Goal: Task Accomplishment & Management: Use online tool/utility

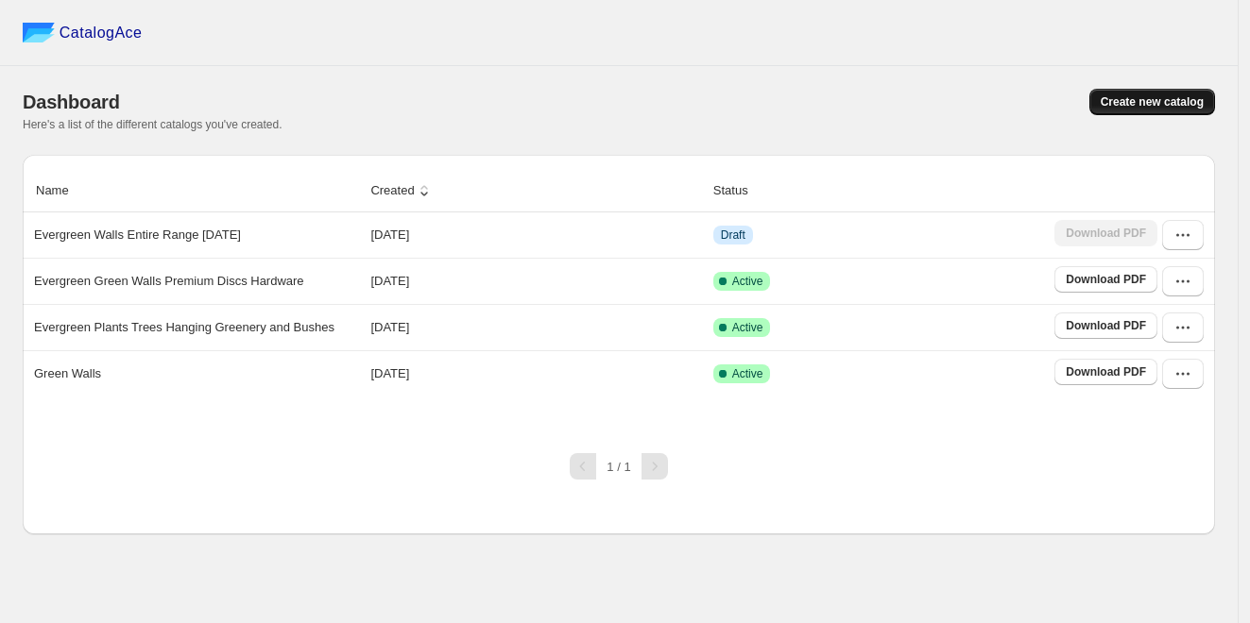
click at [1113, 98] on span "Create new catalog" at bounding box center [1151, 101] width 103 height 15
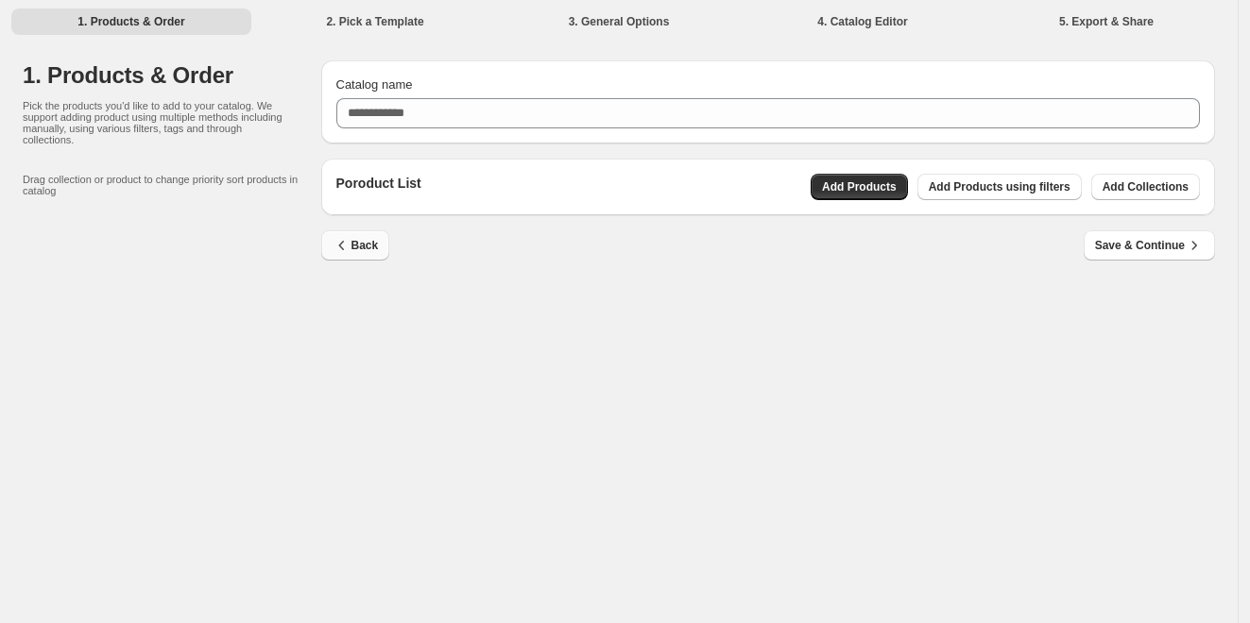
click at [345, 249] on icon "button" at bounding box center [341, 245] width 19 height 19
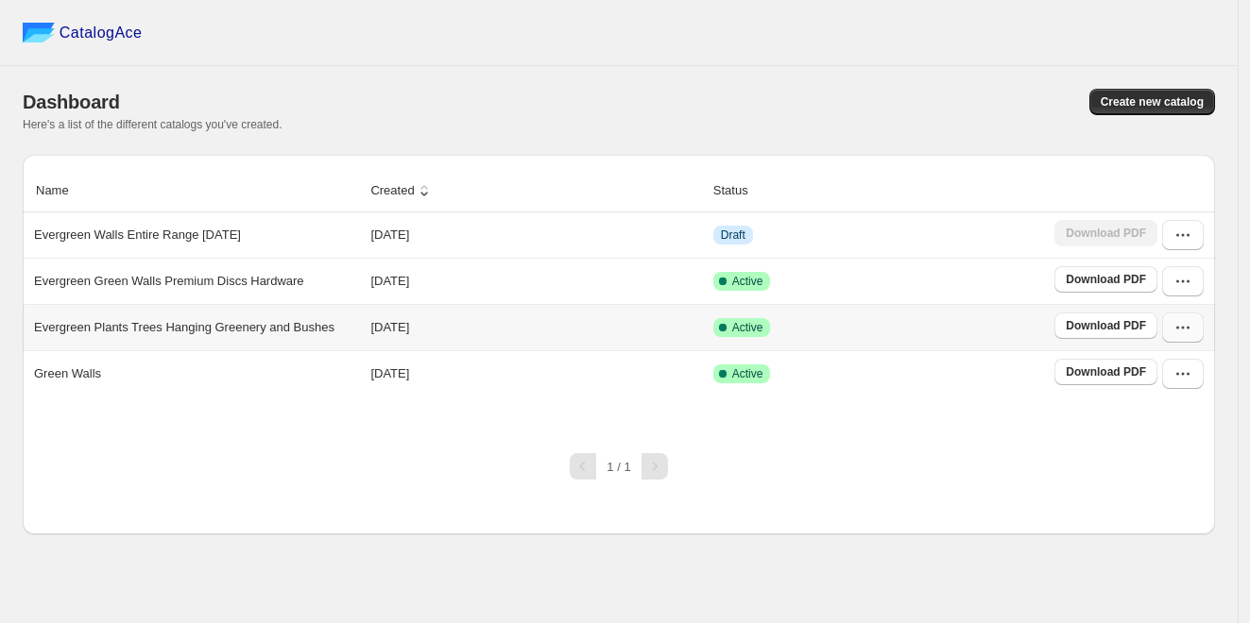
click at [1195, 325] on button "button" at bounding box center [1183, 328] width 42 height 30
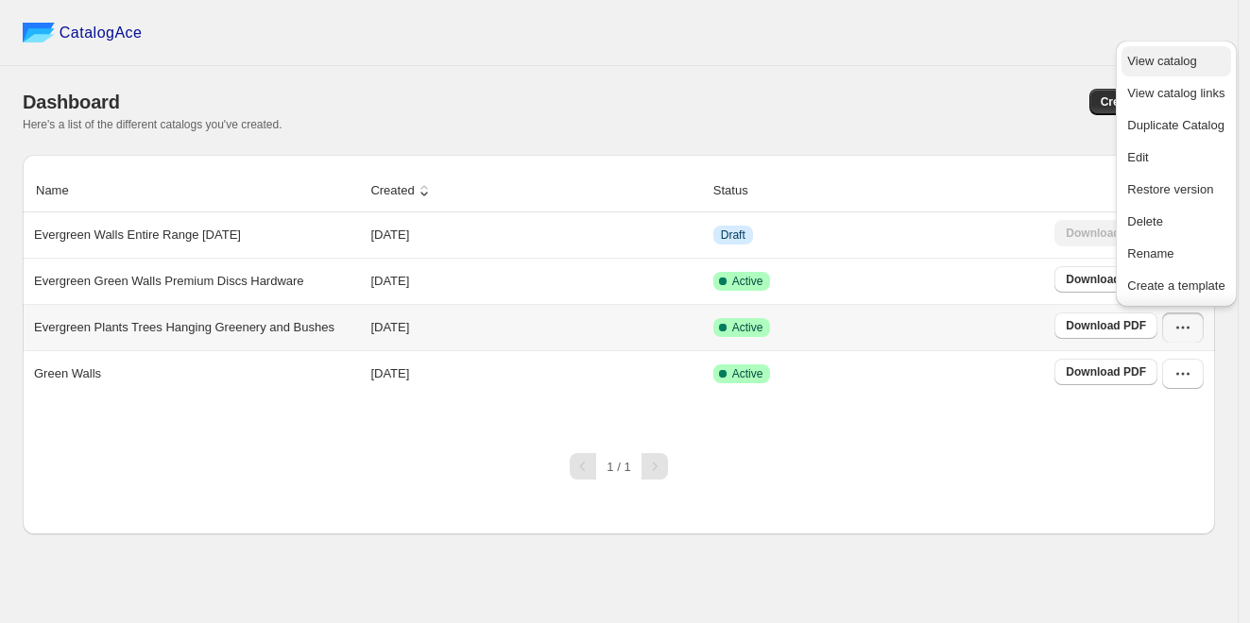
click at [1164, 68] on span "View catalog" at bounding box center [1161, 61] width 69 height 14
click at [809, 61] on div "CatalogAce" at bounding box center [618, 33] width 1237 height 66
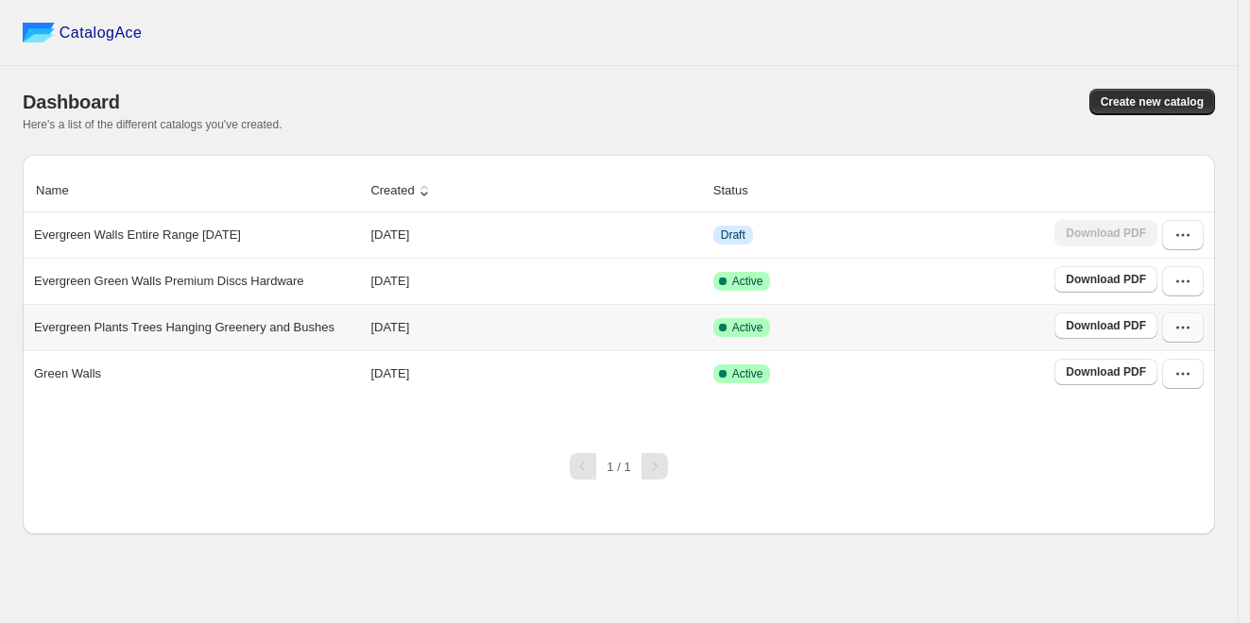
click at [1184, 326] on icon "button" at bounding box center [1182, 327] width 19 height 19
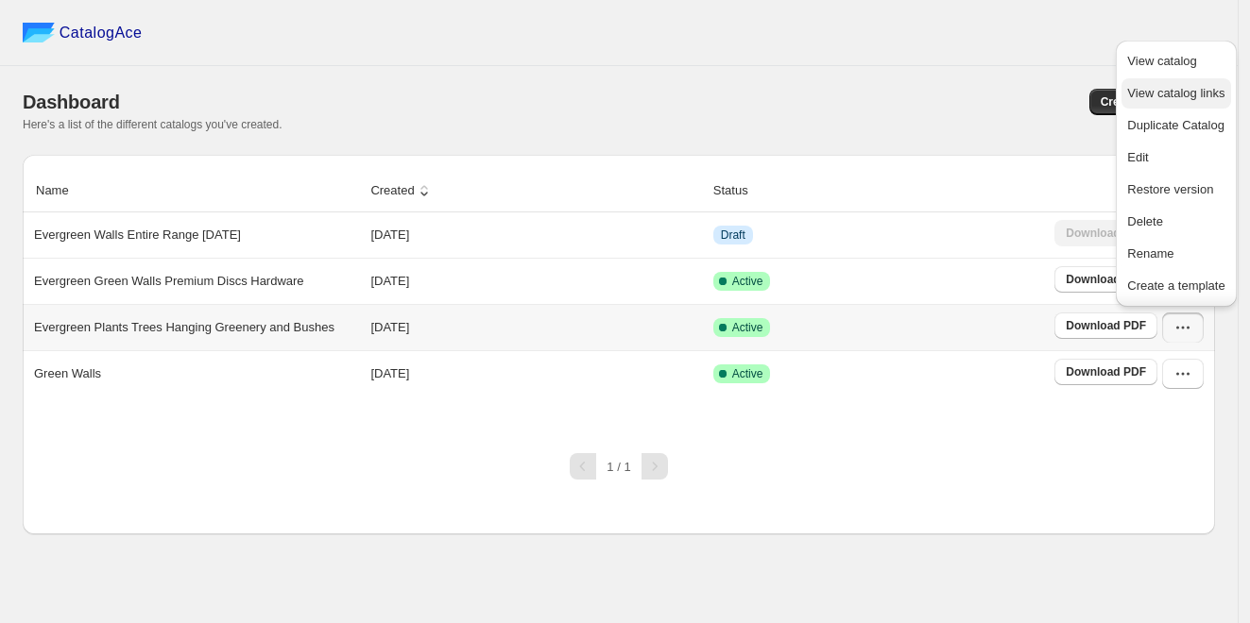
click at [1150, 95] on span "View catalog links" at bounding box center [1175, 93] width 97 height 14
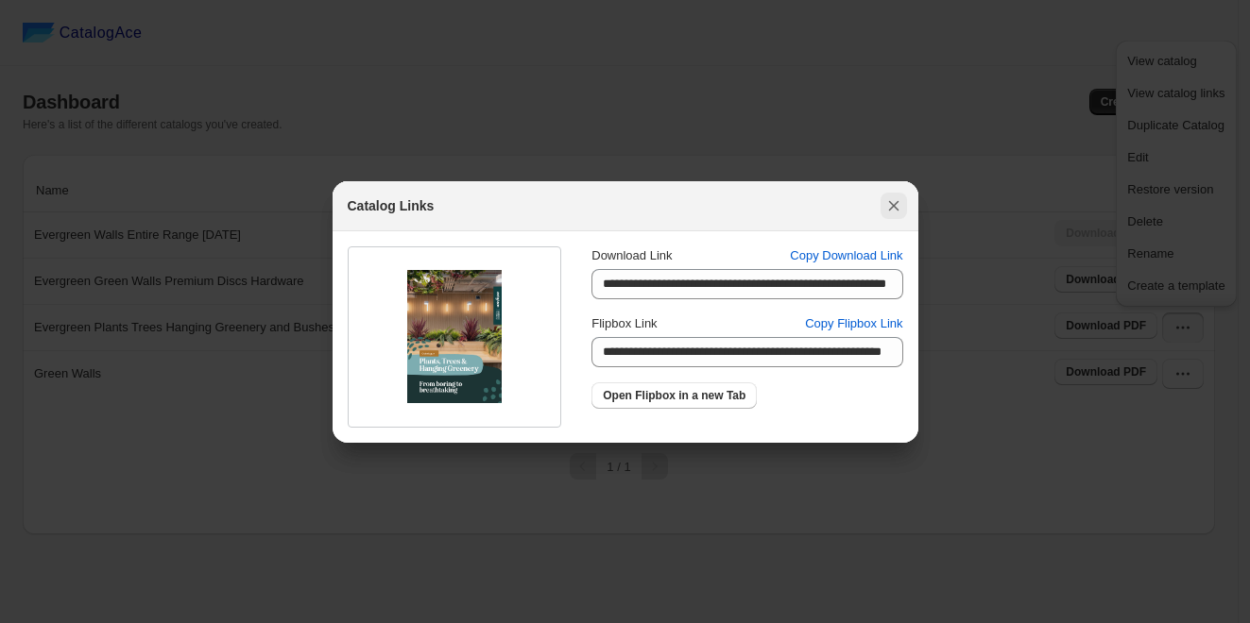
click at [894, 205] on icon ":r1r:" at bounding box center [893, 205] width 10 height 10
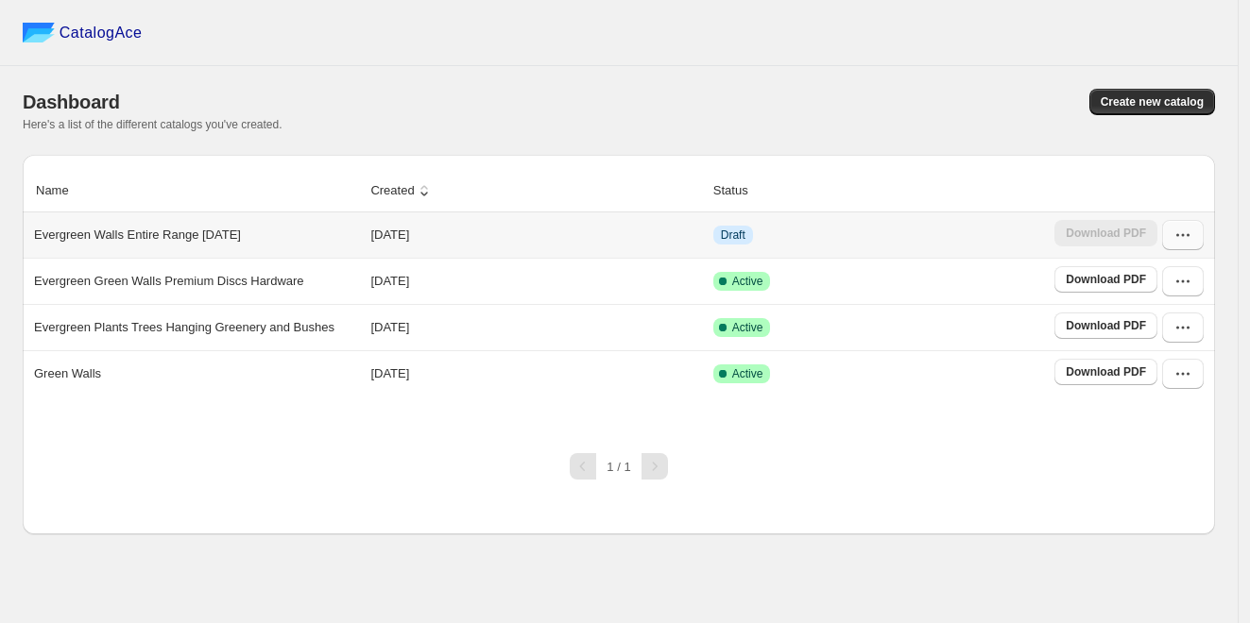
click at [1185, 228] on icon "button" at bounding box center [1182, 235] width 19 height 19
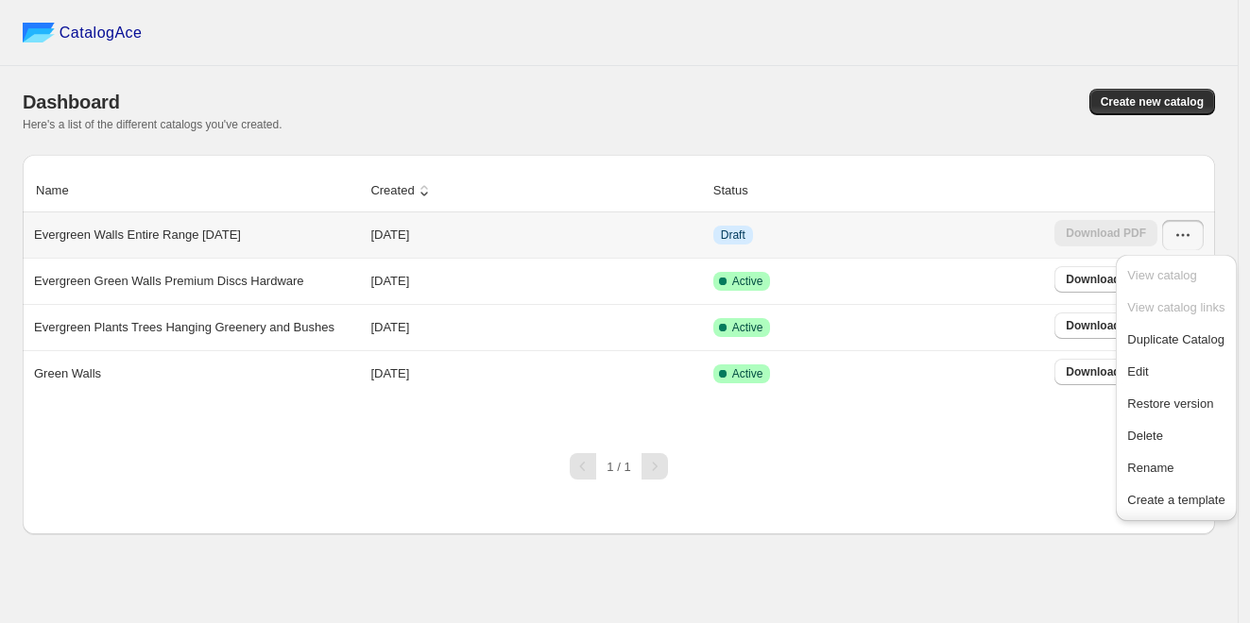
click at [1184, 229] on icon "button" at bounding box center [1182, 235] width 19 height 19
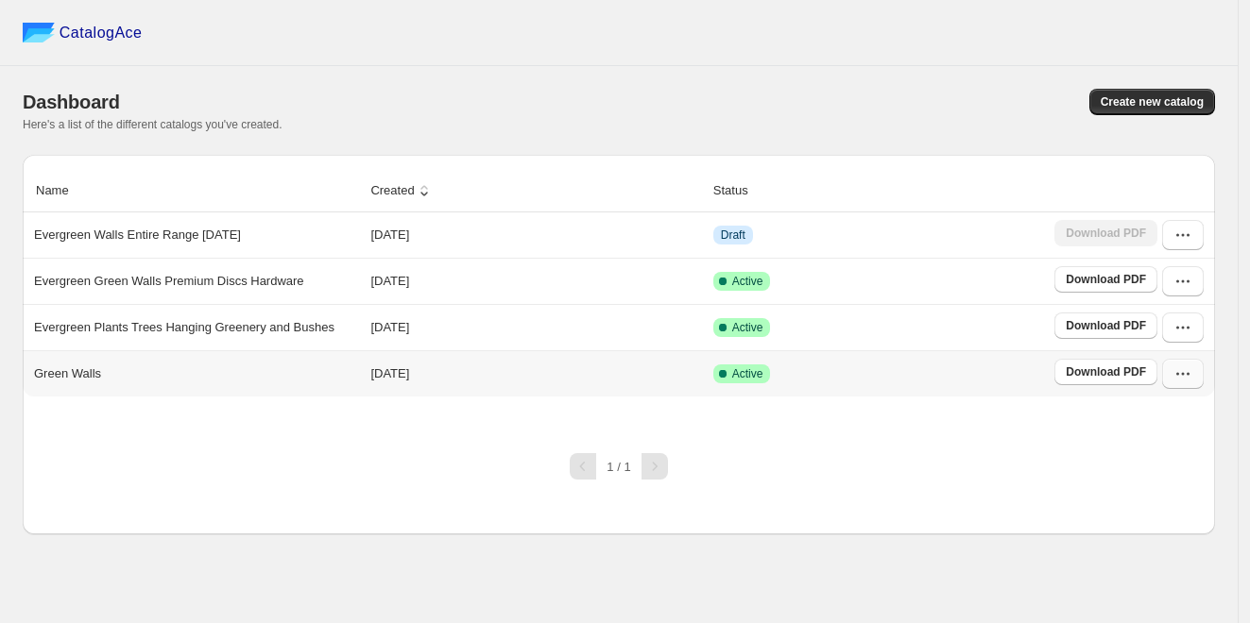
click at [1187, 368] on icon "button" at bounding box center [1182, 374] width 19 height 19
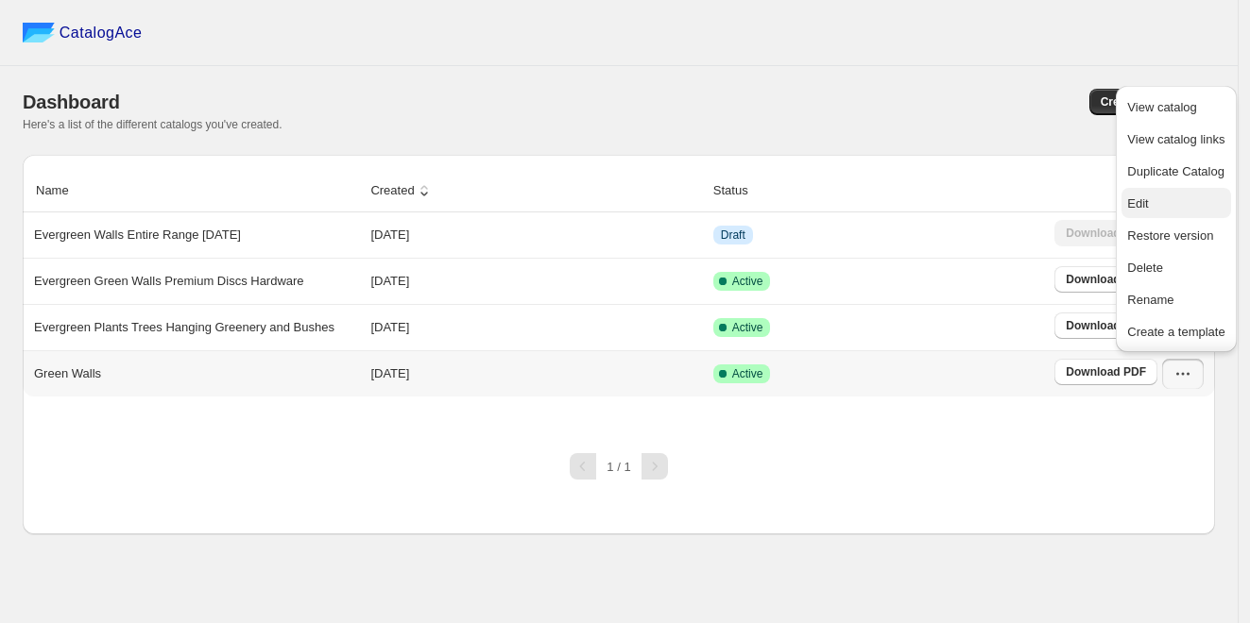
click at [1148, 211] on span "Edit" at bounding box center [1137, 203] width 21 height 14
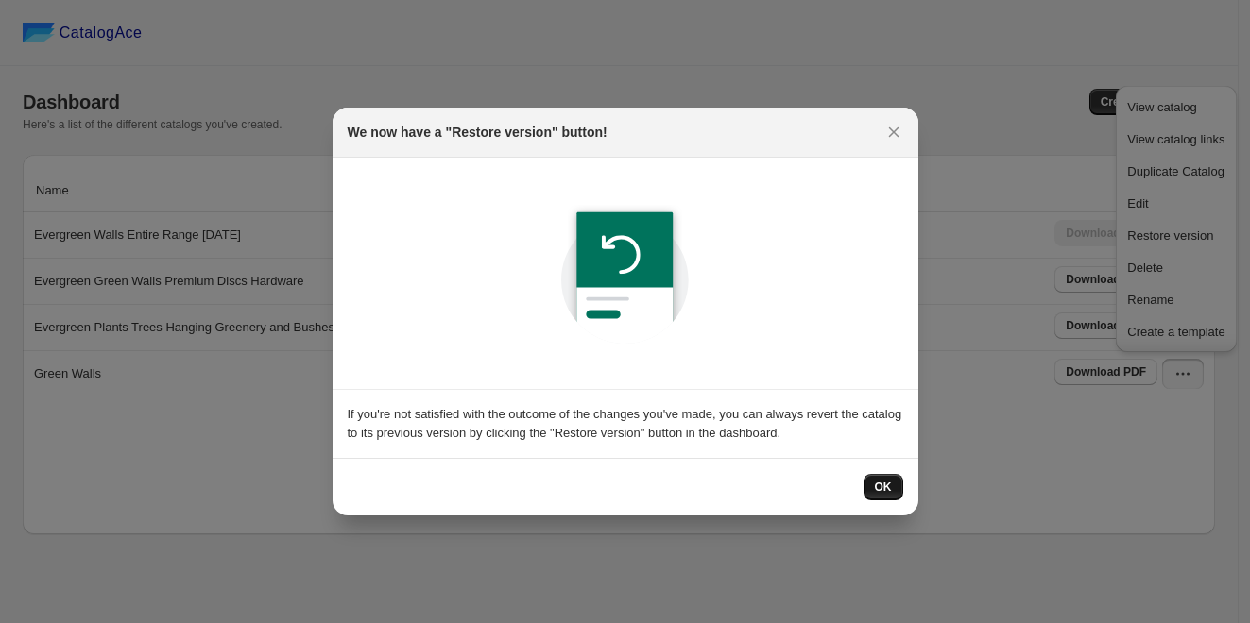
click at [880, 487] on span "OK" at bounding box center [883, 487] width 17 height 15
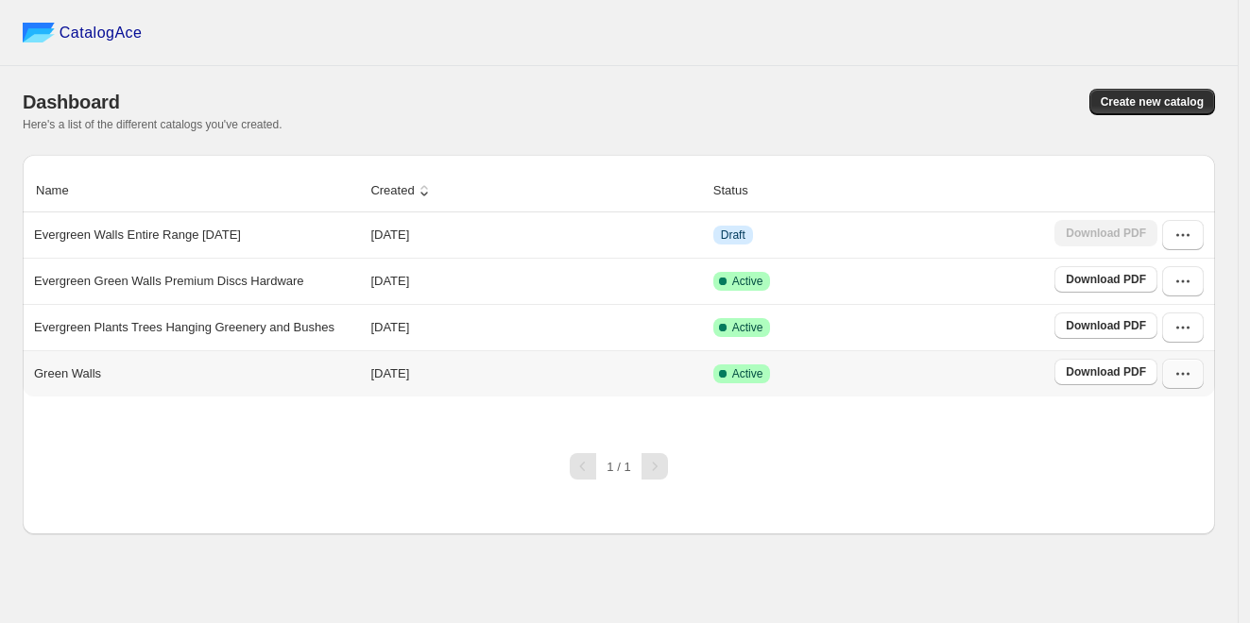
click at [1170, 364] on button "button" at bounding box center [1183, 374] width 42 height 30
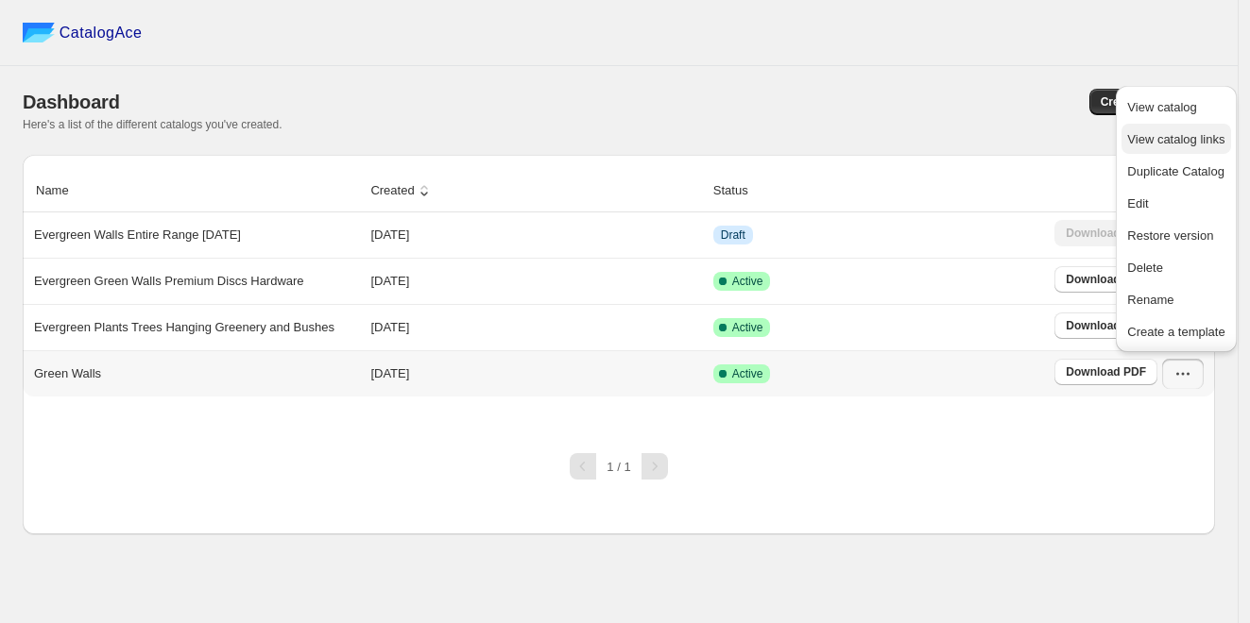
click at [1171, 142] on span "View catalog links" at bounding box center [1175, 139] width 97 height 14
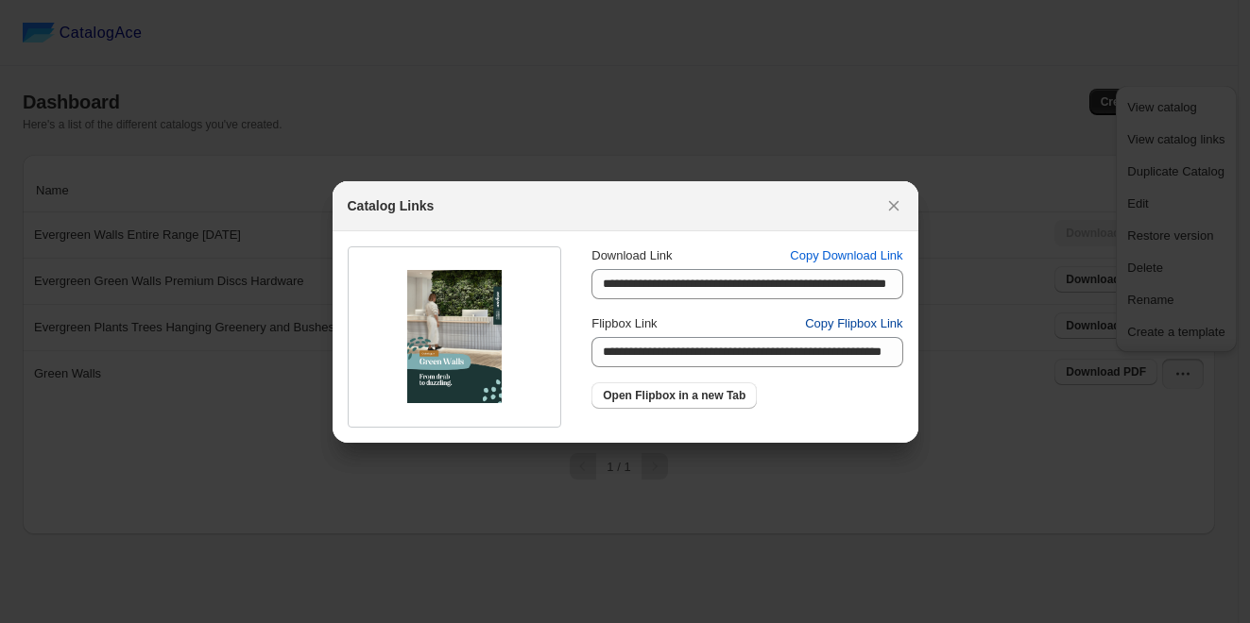
click at [809, 328] on span "Copy Flipbox Link" at bounding box center [853, 324] width 97 height 19
click at [889, 199] on icon ":rp:" at bounding box center [893, 205] width 19 height 19
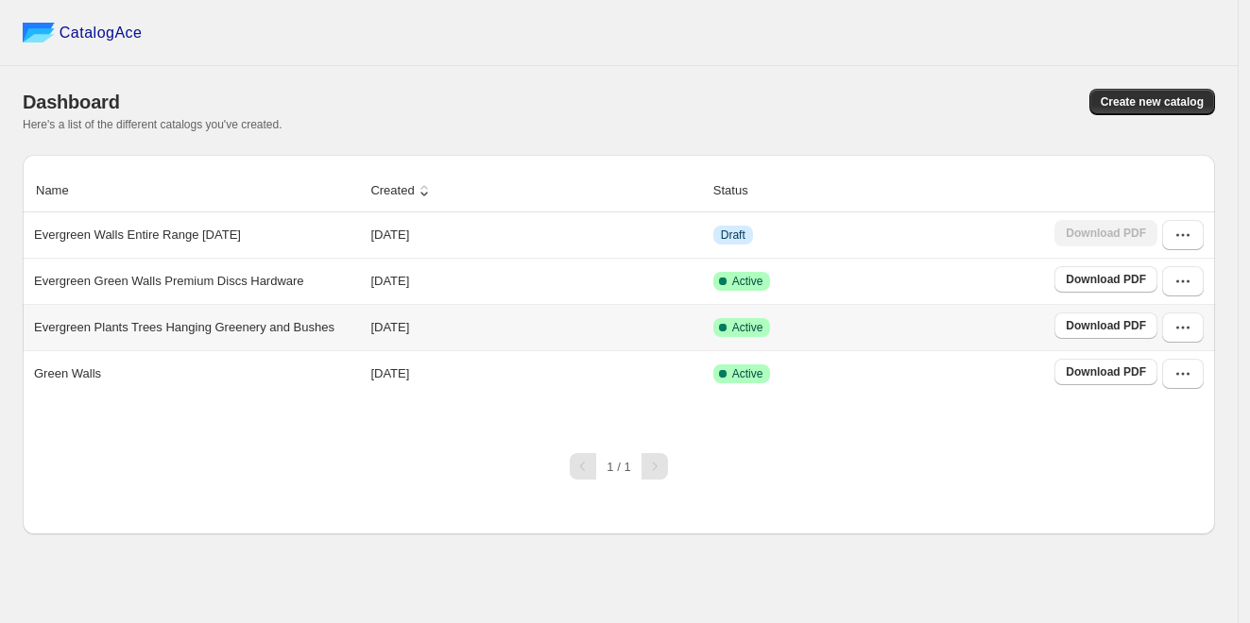
click at [1204, 317] on td "Download PDF" at bounding box center [1131, 327] width 166 height 46
click at [1195, 321] on button "button" at bounding box center [1183, 328] width 42 height 30
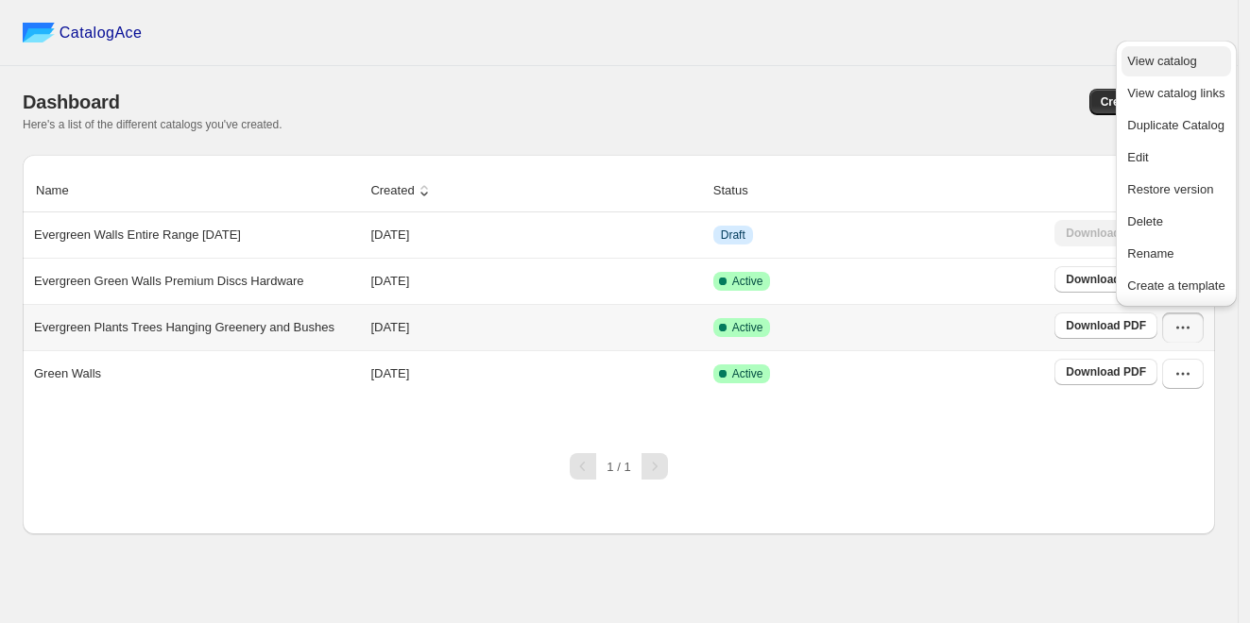
click at [1154, 60] on span "View catalog" at bounding box center [1161, 61] width 69 height 14
click at [910, 481] on div "Name Created Status Evergreen Walls Entire Range August 2024 2024-08-13 Draft D…" at bounding box center [619, 345] width 1192 height 380
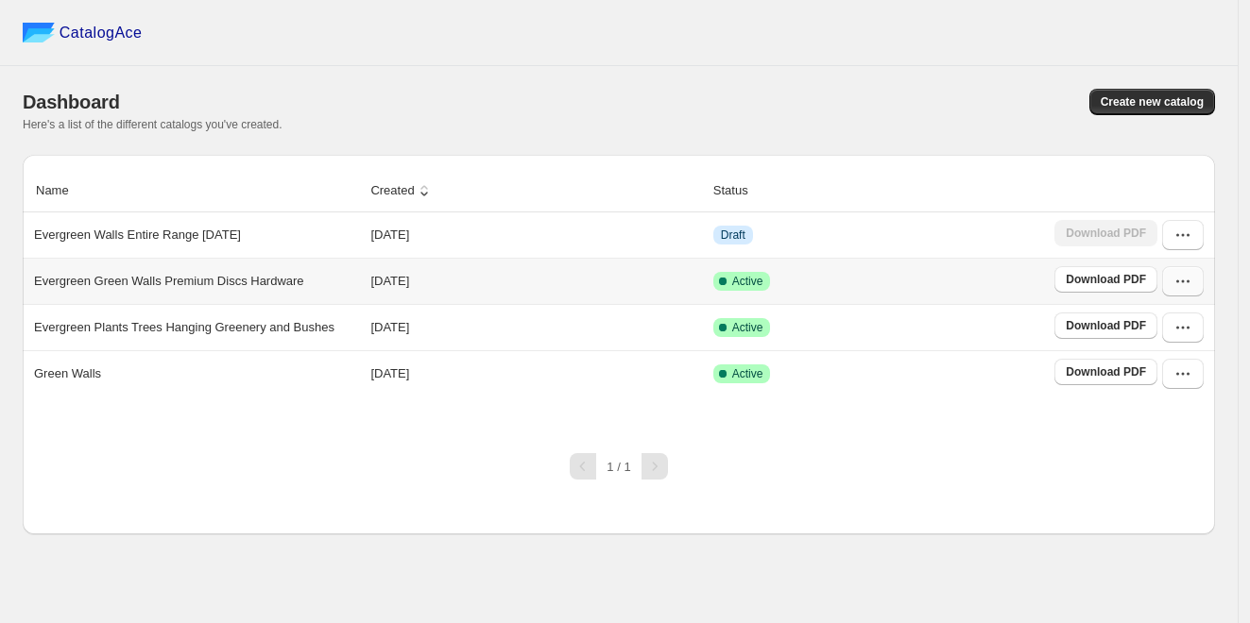
click at [1178, 280] on icon "button" at bounding box center [1182, 281] width 19 height 19
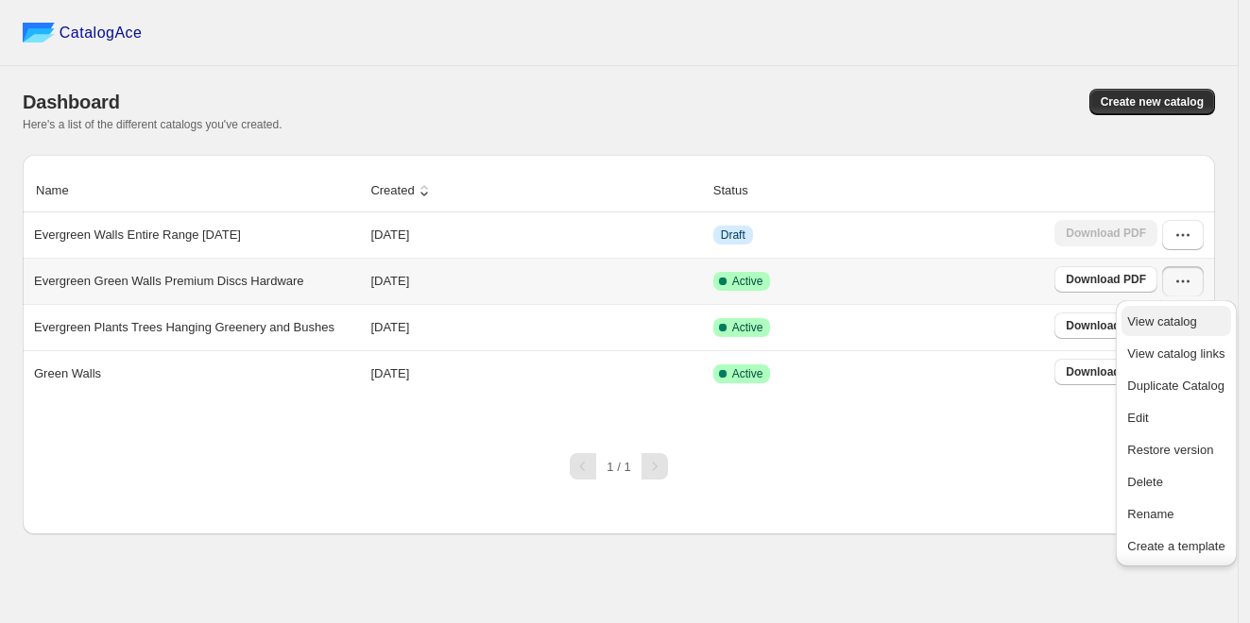
click at [1161, 316] on span "View catalog" at bounding box center [1161, 322] width 69 height 14
click at [1084, 276] on span "Download PDF" at bounding box center [1105, 279] width 80 height 15
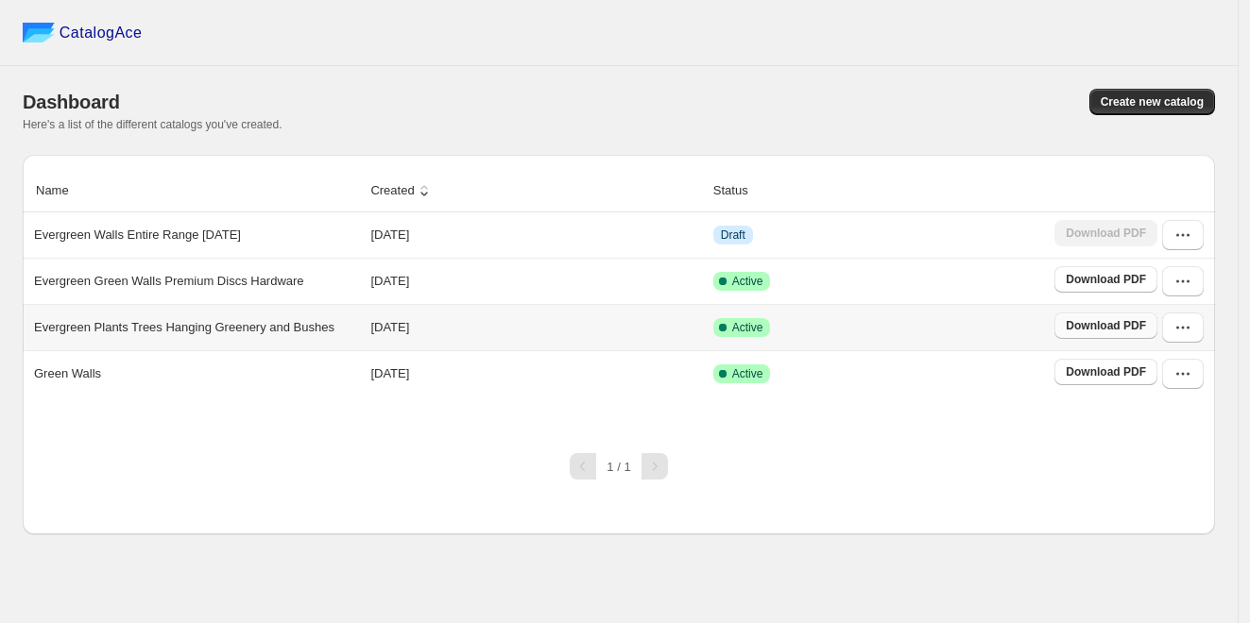
click at [1131, 332] on span "Download PDF" at bounding box center [1105, 325] width 80 height 15
click at [1115, 371] on span "Download PDF" at bounding box center [1105, 372] width 80 height 15
click at [1187, 275] on icon "button" at bounding box center [1182, 281] width 19 height 19
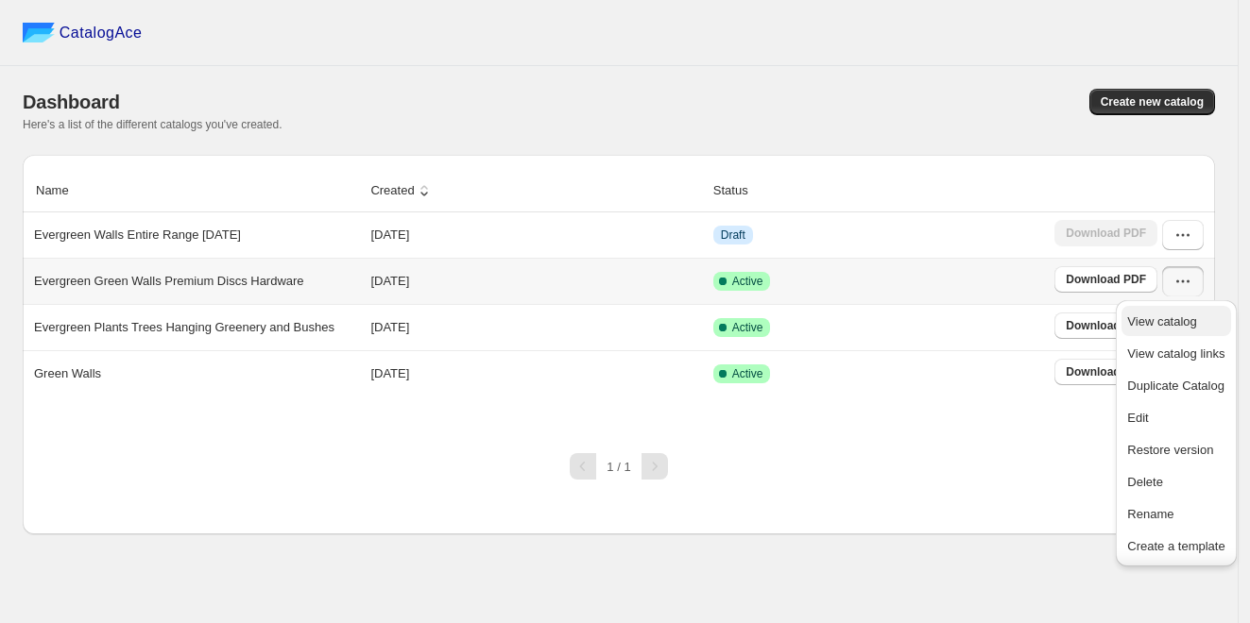
click at [1170, 325] on span "View catalog" at bounding box center [1161, 322] width 69 height 14
click at [406, 492] on div "Name Created Status Evergreen Walls Entire Range August 2024 2024-08-13 Draft D…" at bounding box center [619, 345] width 1192 height 380
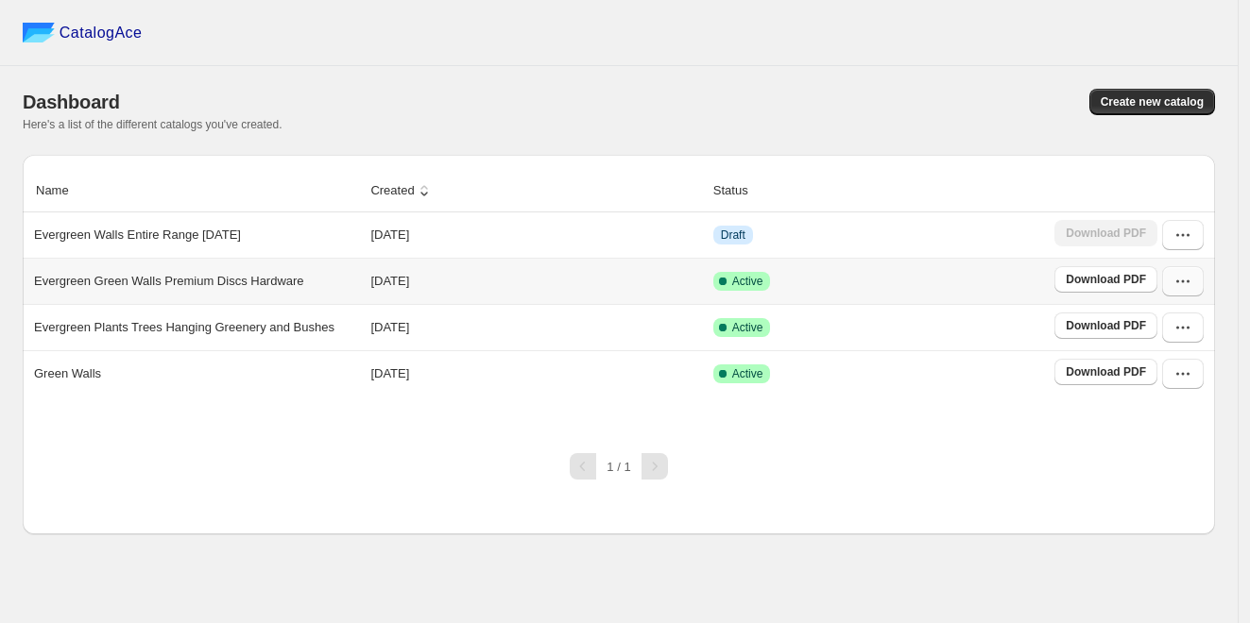
click at [1174, 282] on icon "button" at bounding box center [1182, 281] width 19 height 19
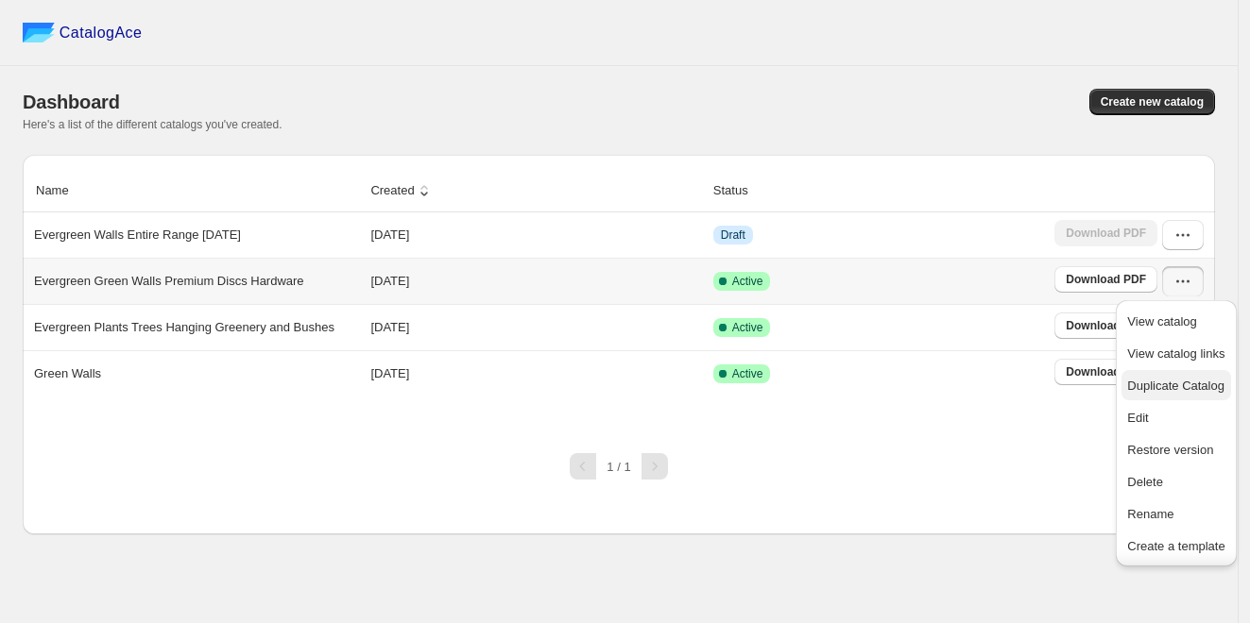
click at [1157, 396] on span "Duplicate Catalog" at bounding box center [1175, 386] width 97 height 19
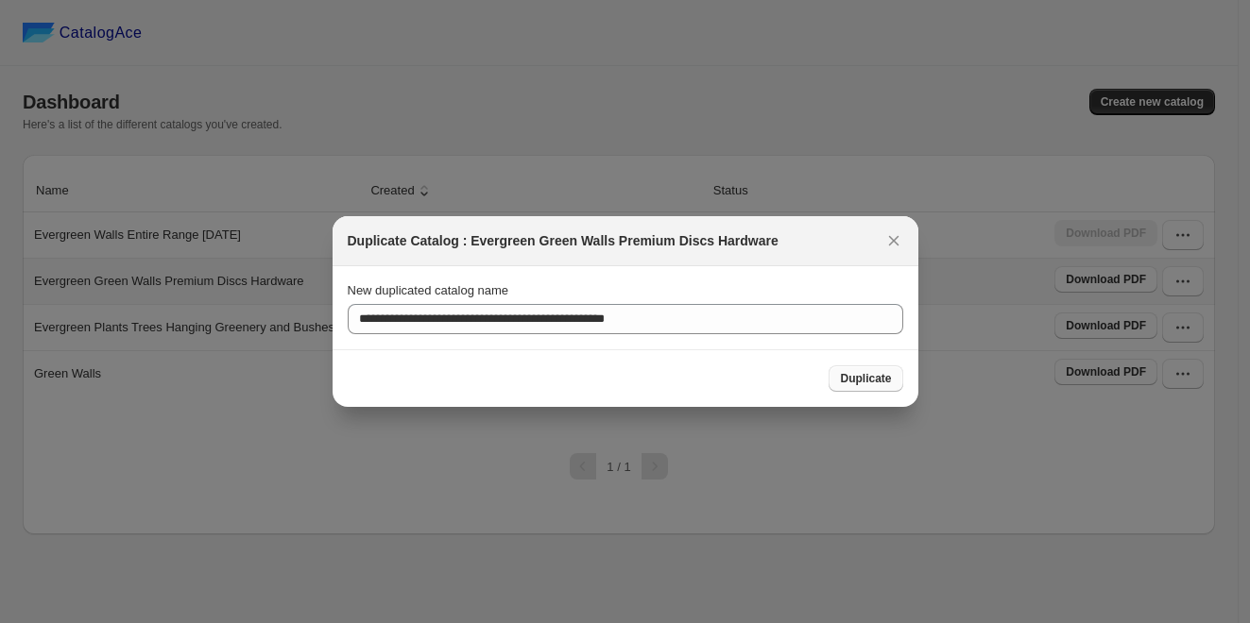
click at [872, 377] on span "Duplicate" at bounding box center [865, 378] width 51 height 15
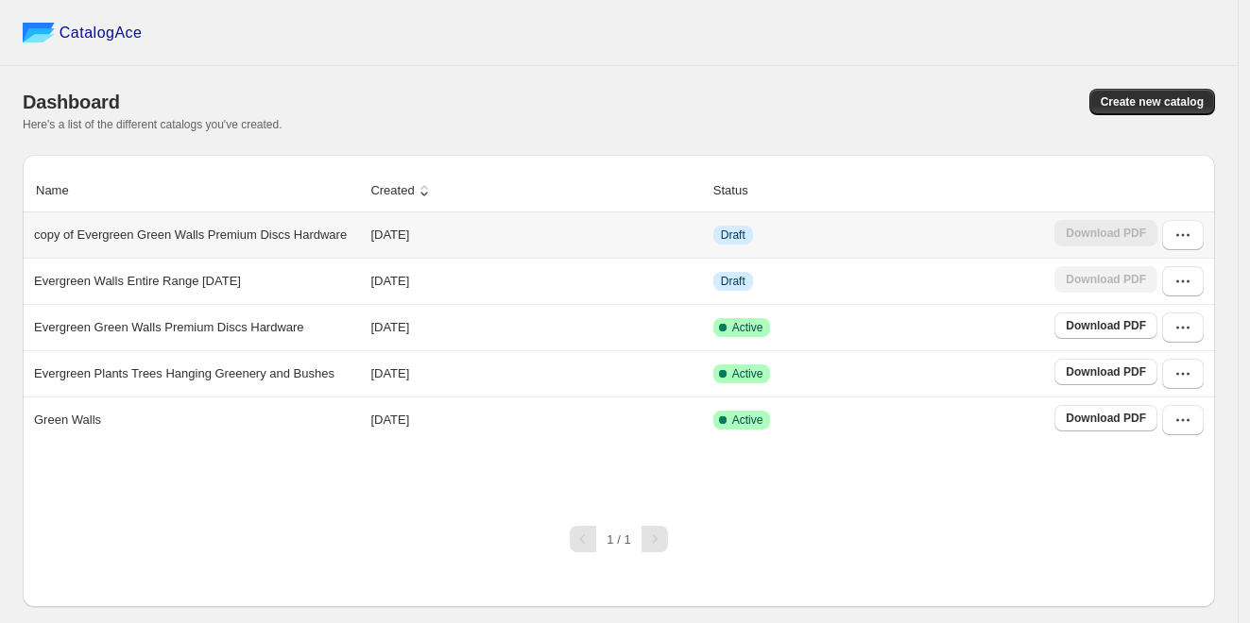
click at [187, 226] on p "copy of Evergreen Green Walls Premium Discs Hardware" at bounding box center [190, 235] width 313 height 19
click at [1193, 233] on button "button" at bounding box center [1183, 235] width 42 height 30
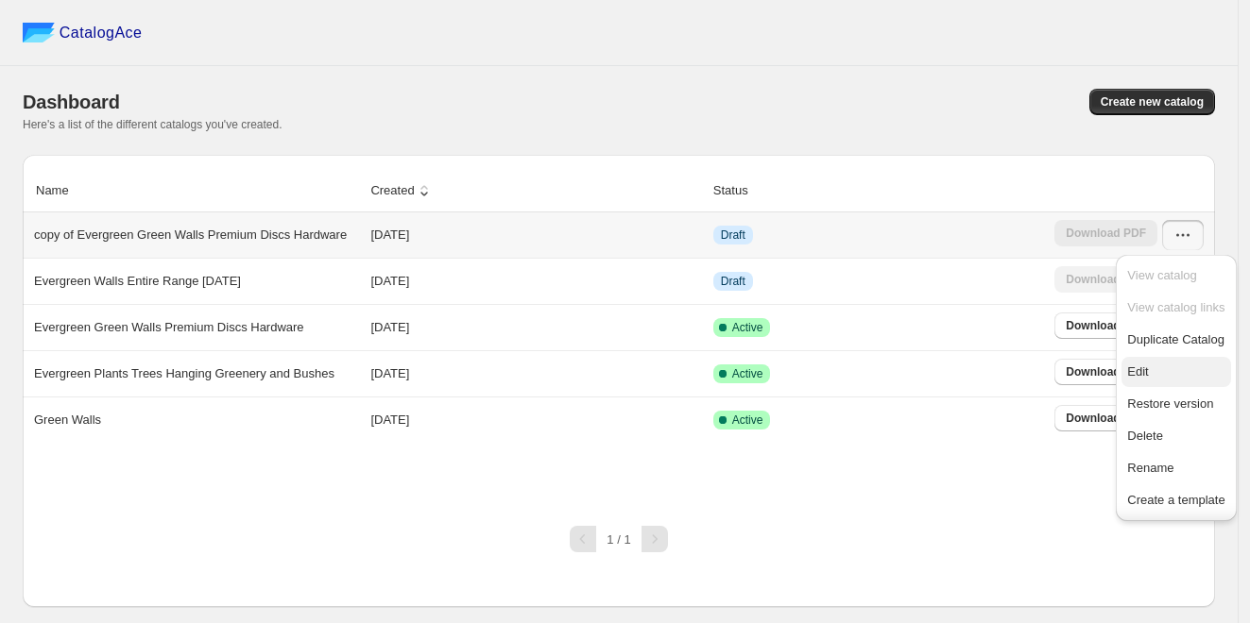
click at [1142, 379] on span "Edit" at bounding box center [1137, 372] width 21 height 14
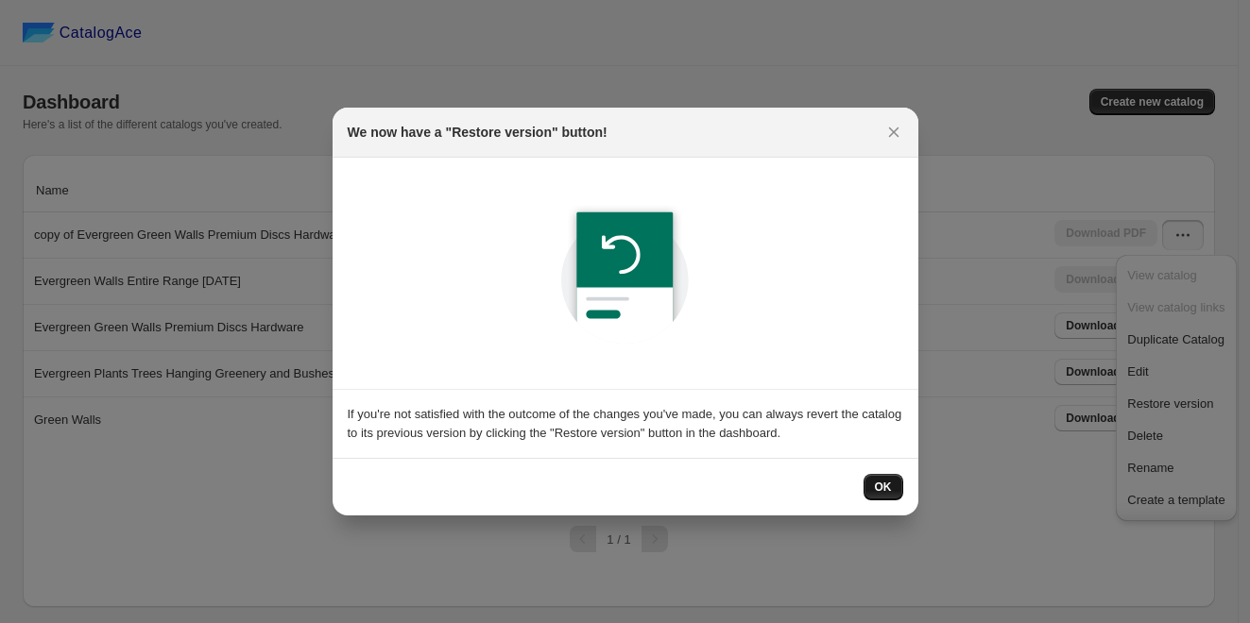
click at [877, 480] on span "OK" at bounding box center [883, 487] width 17 height 15
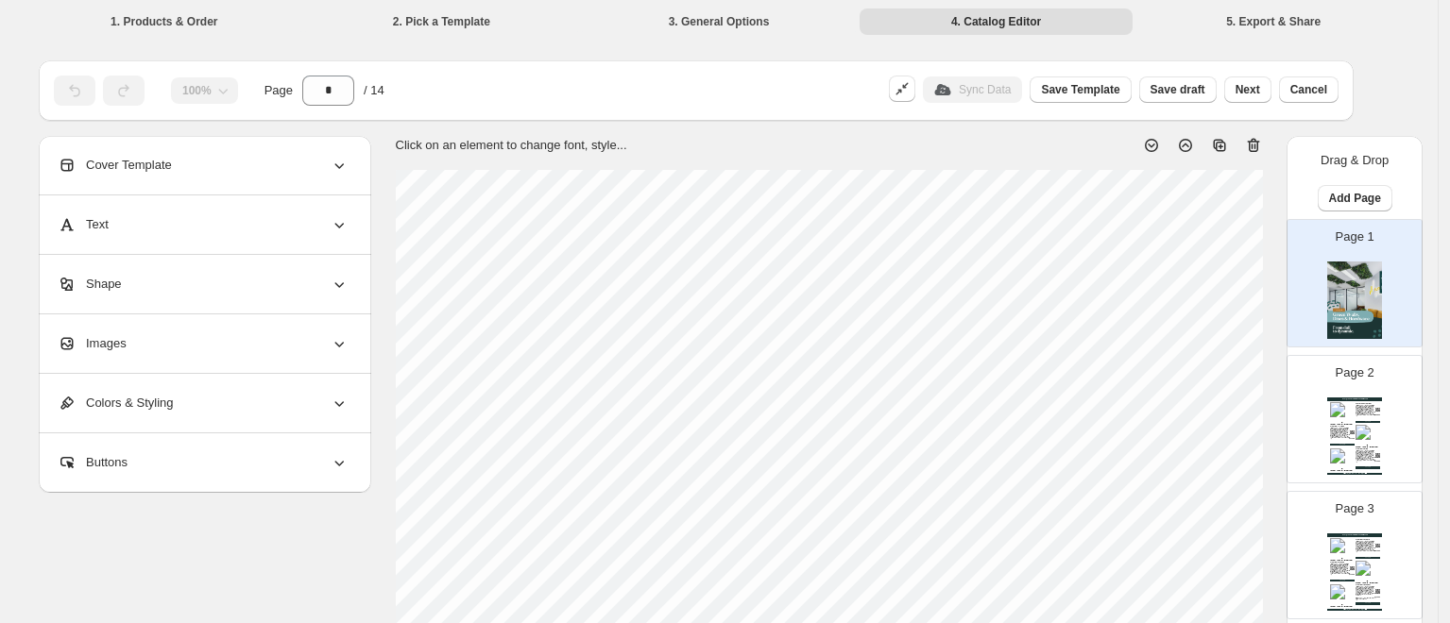
click at [1249, 427] on img at bounding box center [1367, 436] width 25 height 23
type input "*"
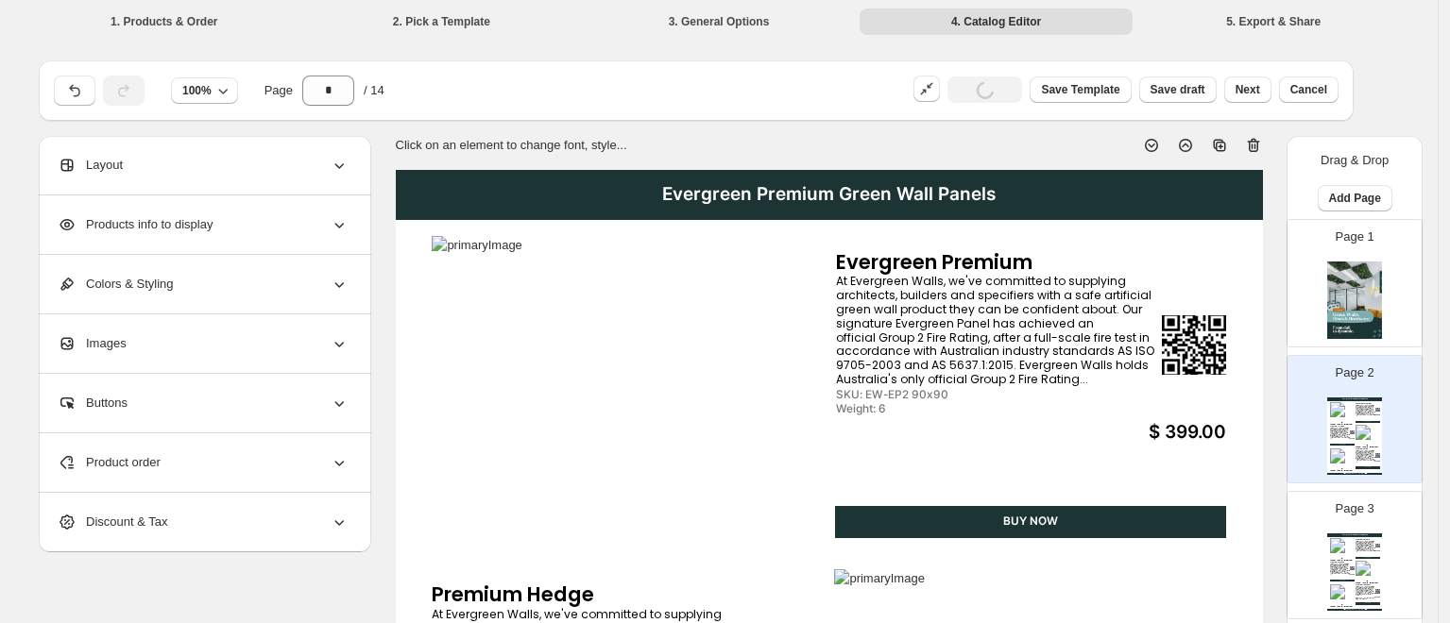
click at [1202, 434] on div "$ 399.00" at bounding box center [1149, 433] width 153 height 22
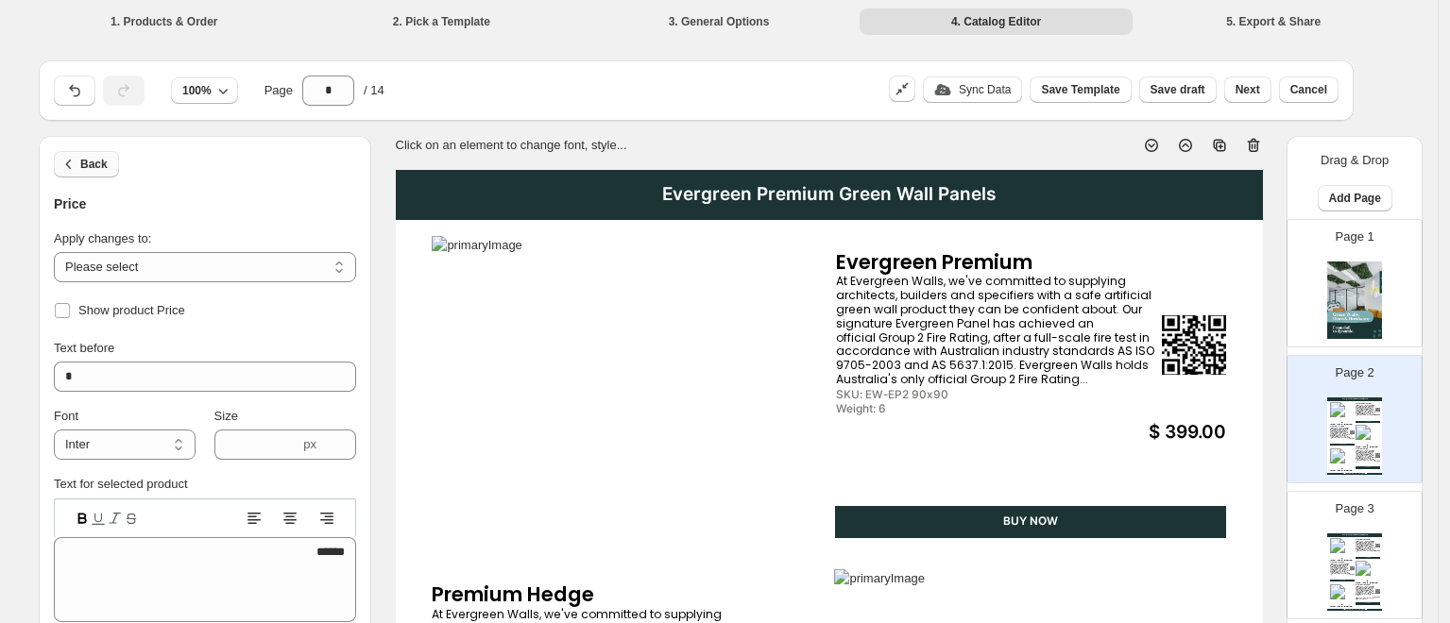
click at [78, 169] on icon "button" at bounding box center [69, 164] width 19 height 19
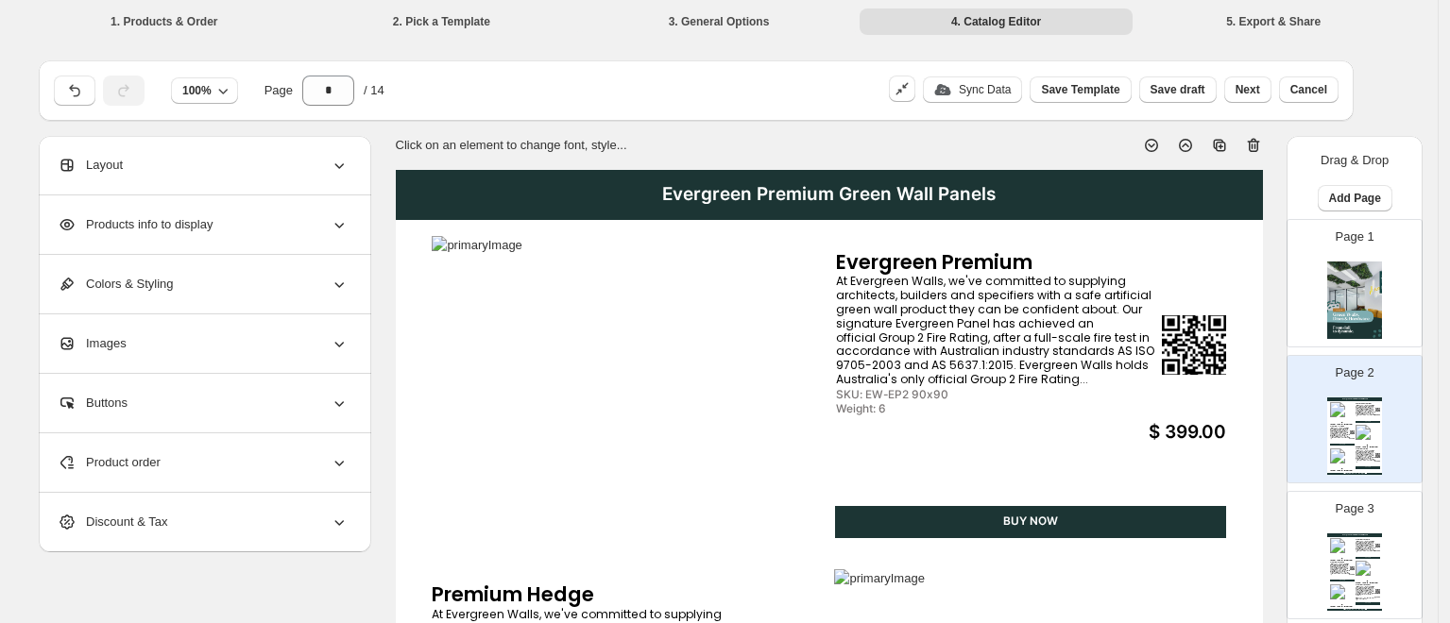
click at [344, 165] on icon at bounding box center [339, 165] width 19 height 19
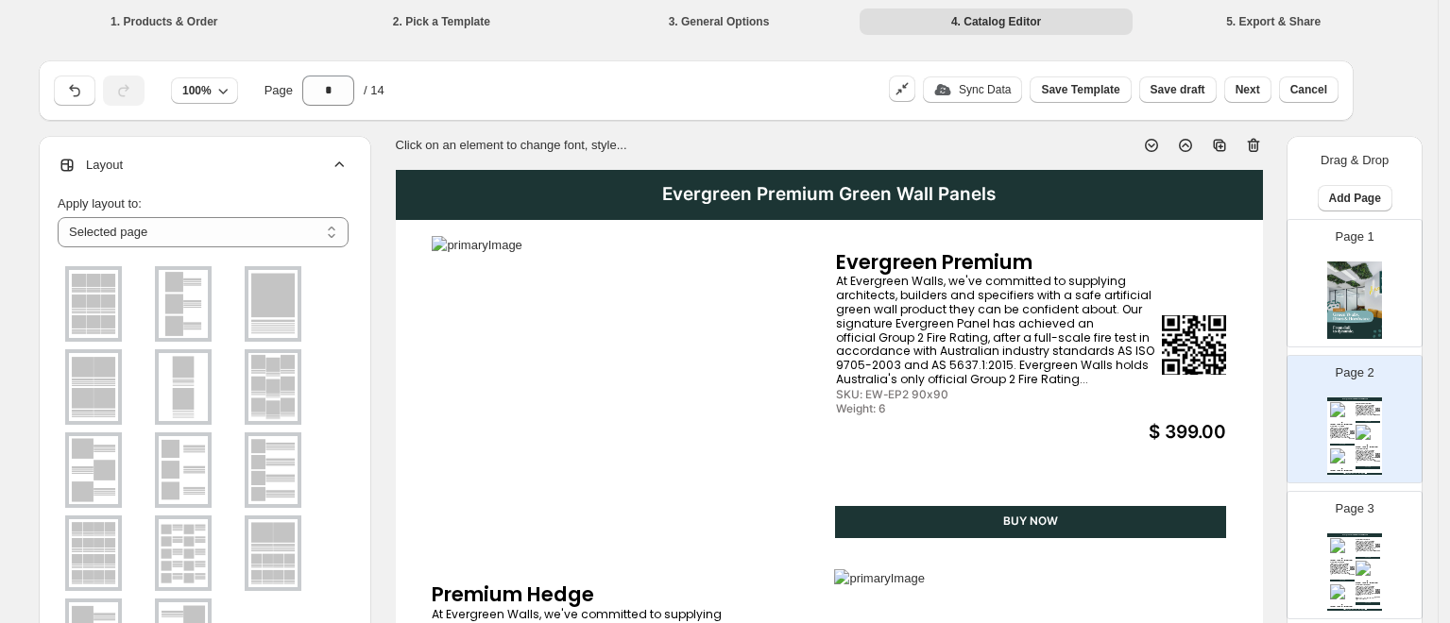
click at [344, 163] on icon at bounding box center [339, 165] width 9 height 6
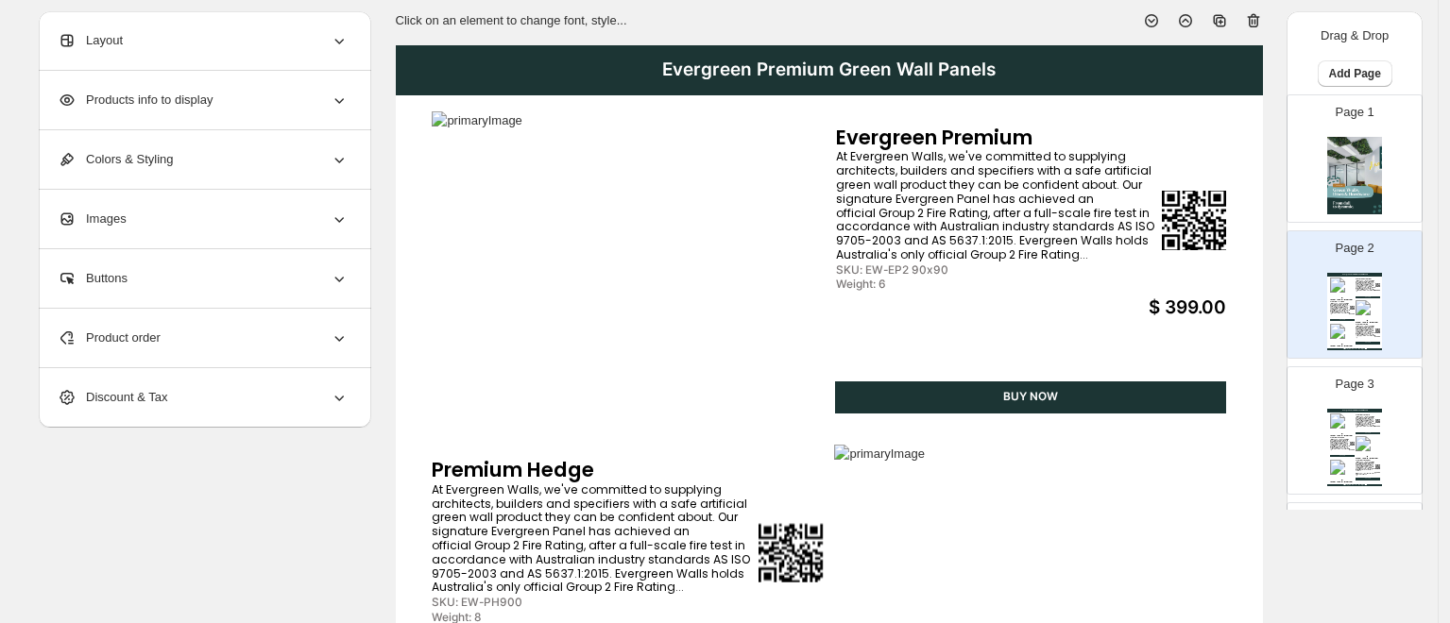
scroll to position [128, 0]
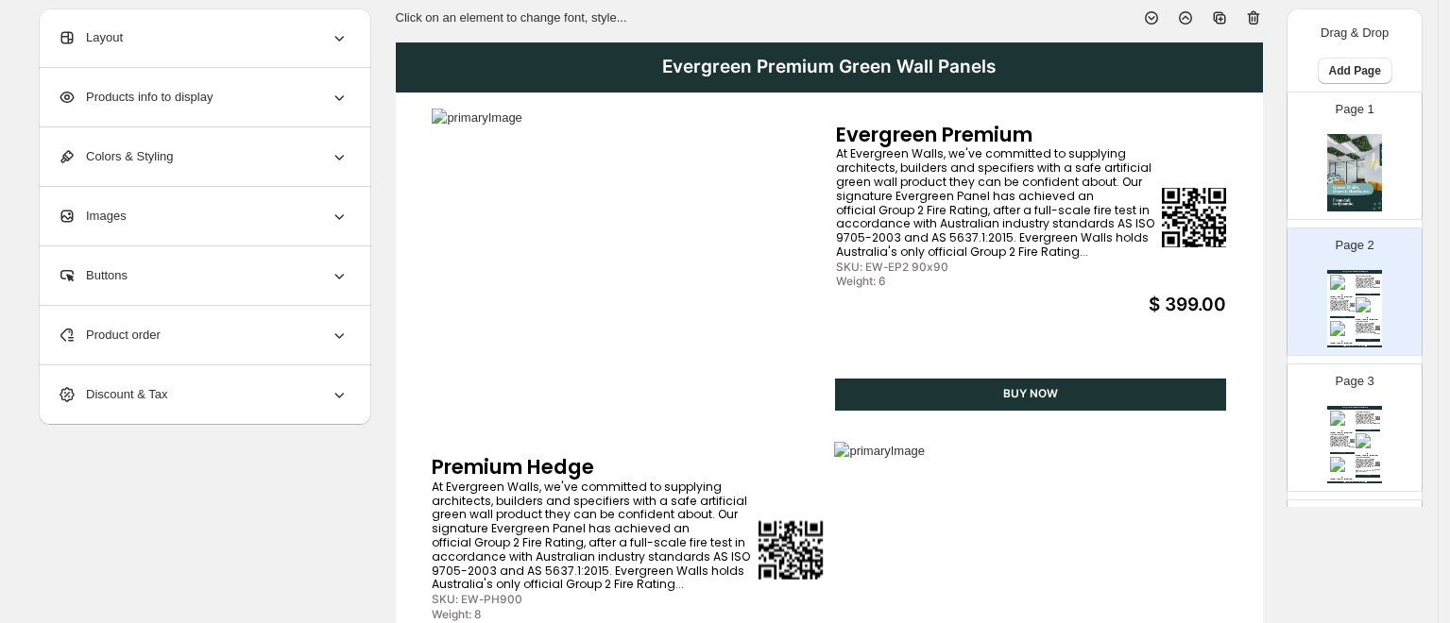
click at [343, 322] on div "Product order" at bounding box center [203, 335] width 291 height 59
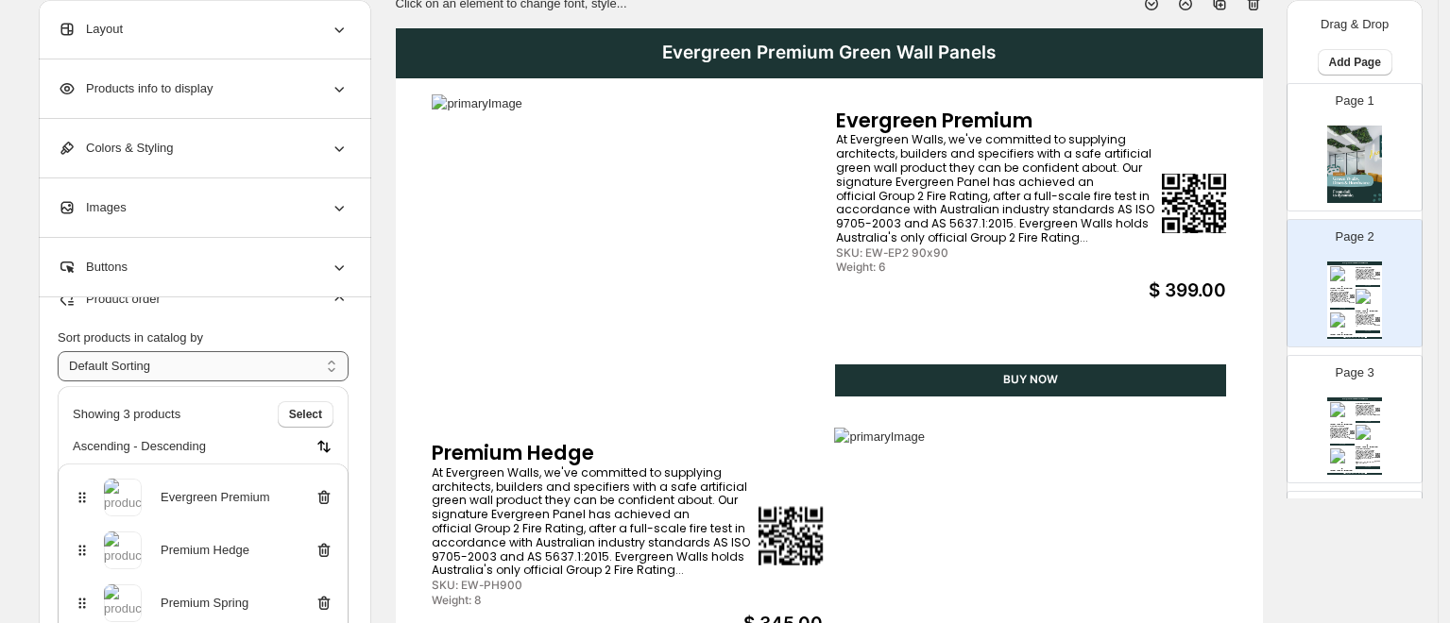
scroll to position [0, 0]
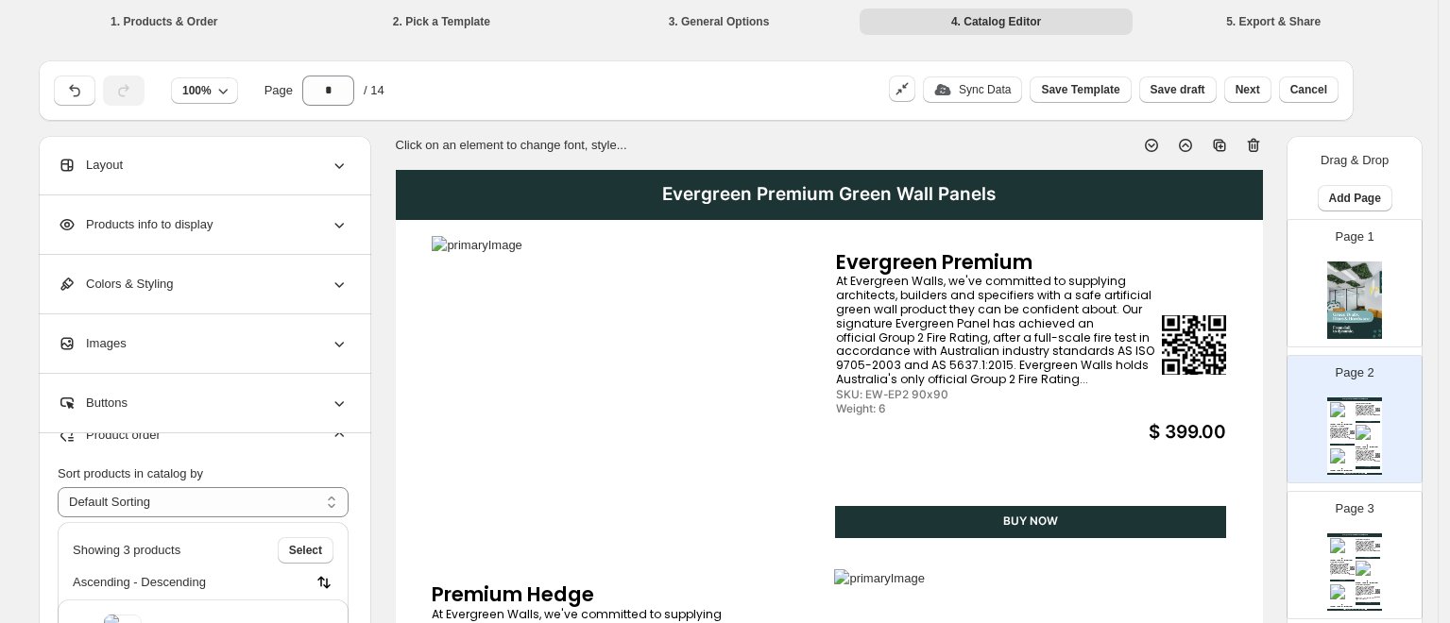
click at [1203, 427] on div "$ 399.00" at bounding box center [1149, 433] width 153 height 22
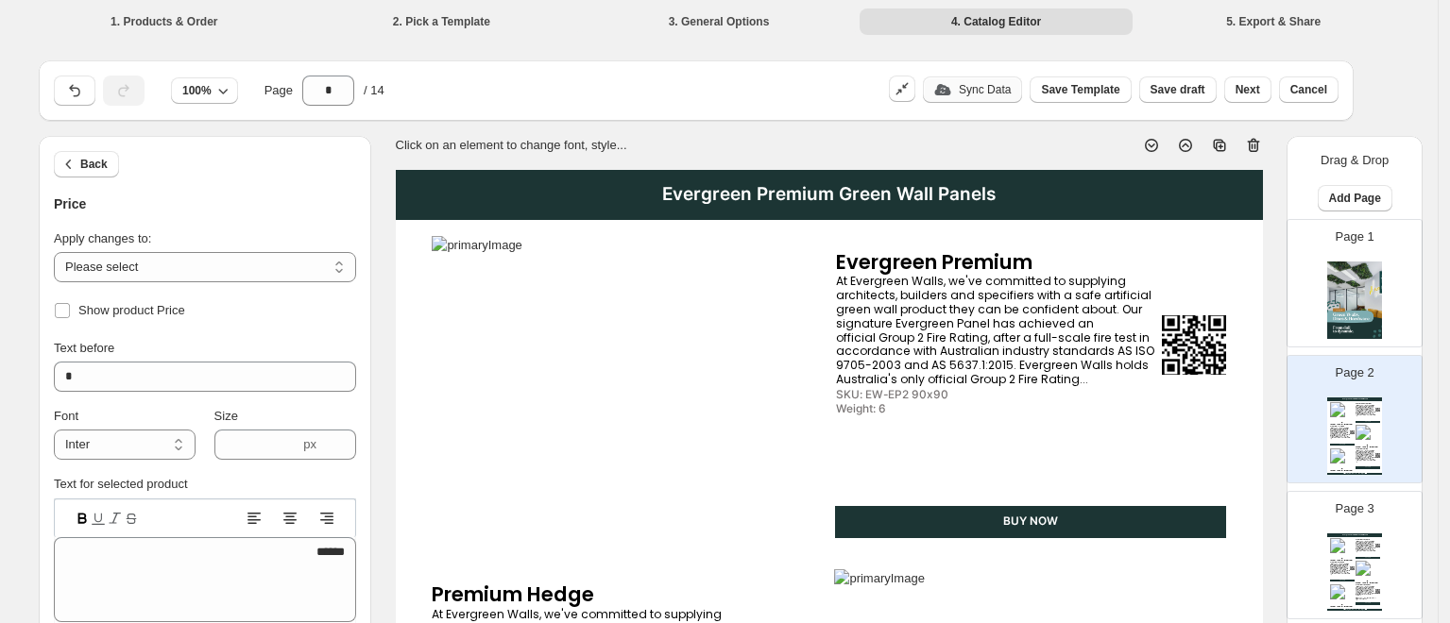
click at [979, 89] on p "Sync Data" at bounding box center [985, 89] width 52 height 15
